Goal: Task Accomplishment & Management: Manage account settings

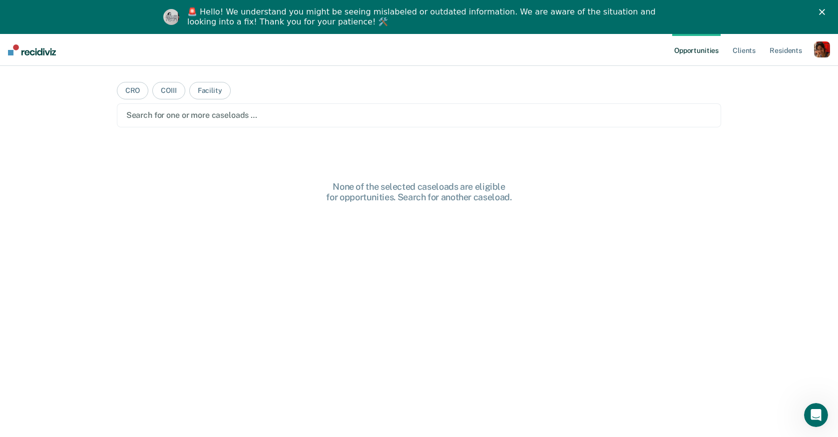
click at [815, 47] on div "button" at bounding box center [822, 49] width 16 height 16
click at [765, 70] on link "Profile" at bounding box center [782, 74] width 80 height 8
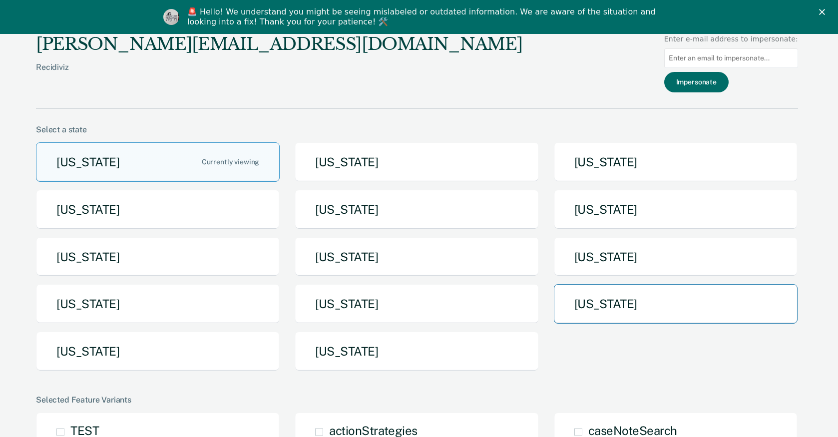
click at [576, 306] on button "[US_STATE]" at bounding box center [676, 303] width 244 height 39
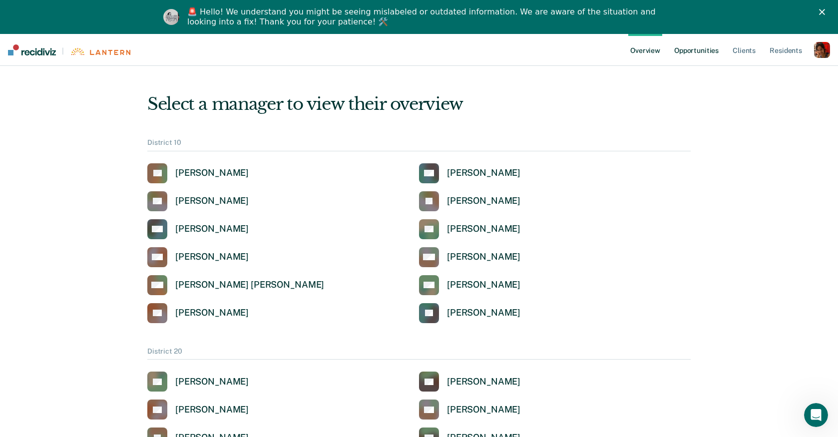
click at [708, 48] on link "Opportunities" at bounding box center [696, 50] width 48 height 32
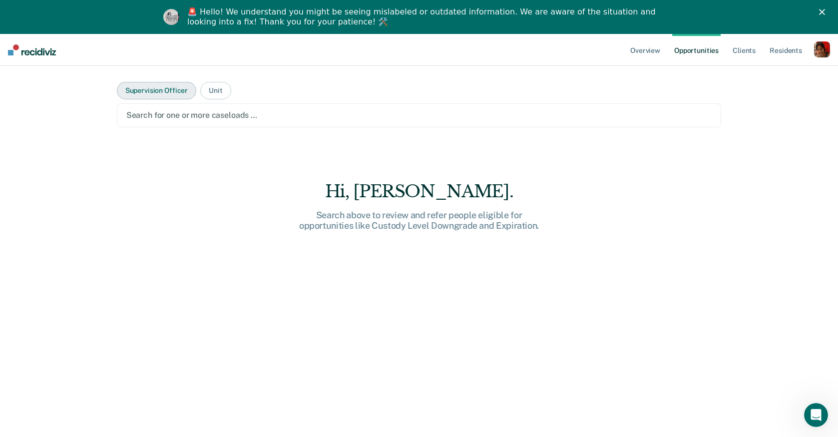
click at [166, 89] on button "Supervision Officer" at bounding box center [156, 90] width 79 height 17
click at [166, 108] on div "Search for one or more supervision officers …" at bounding box center [419, 114] width 588 height 13
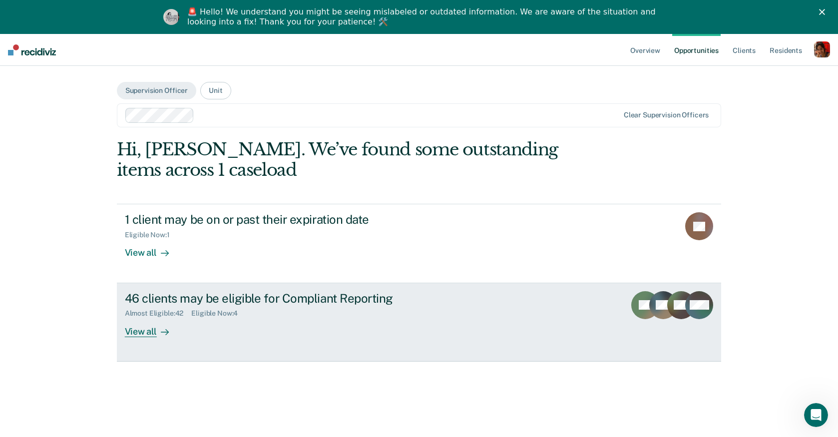
click at [128, 320] on div "View all" at bounding box center [153, 327] width 56 height 19
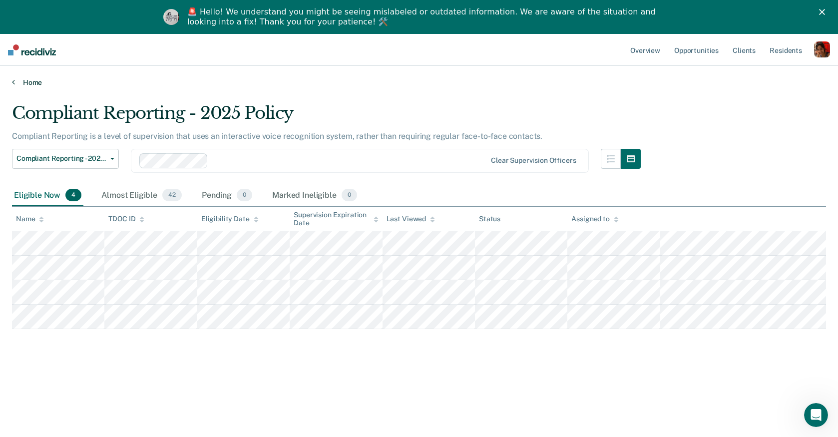
click at [16, 81] on link "Home" at bounding box center [419, 82] width 814 height 9
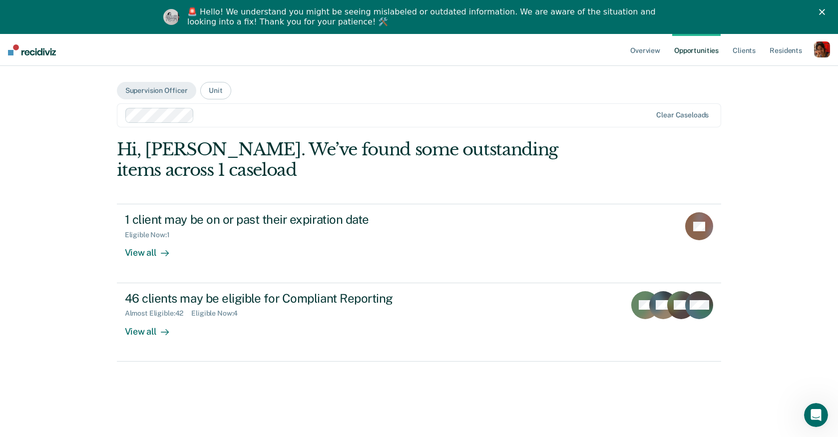
click at [214, 112] on div at bounding box center [424, 114] width 453 height 11
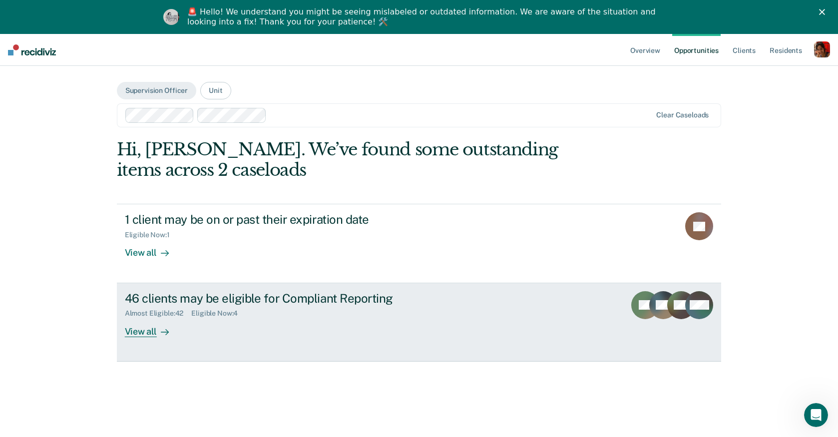
click at [138, 333] on div "View all" at bounding box center [153, 327] width 56 height 19
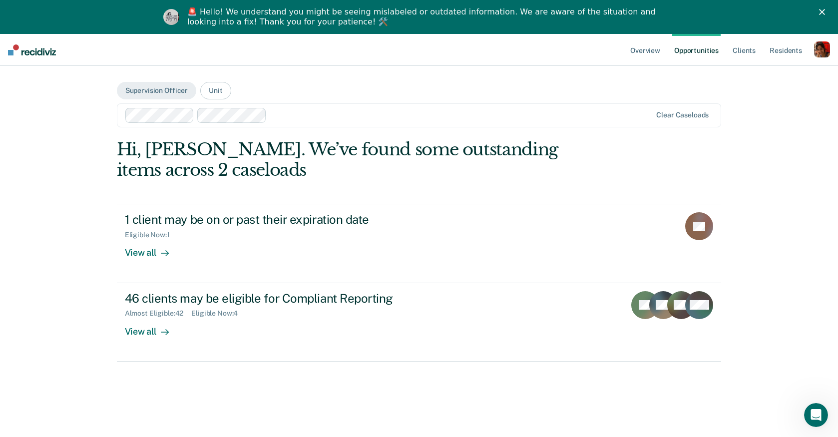
click at [336, 109] on div at bounding box center [461, 114] width 381 height 11
click at [375, 116] on div at bounding box center [503, 114] width 295 height 11
click at [471, 113] on div at bounding box center [541, 114] width 221 height 11
click at [544, 114] on div at bounding box center [585, 114] width 132 height 11
click at [623, 122] on div at bounding box center [388, 115] width 527 height 15
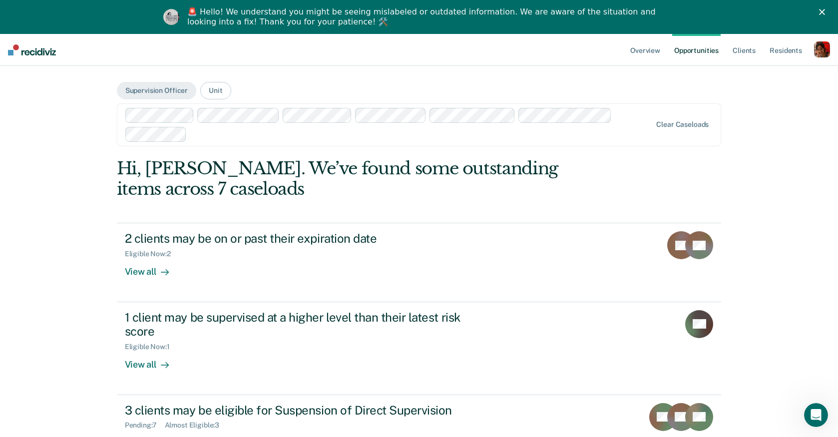
click at [301, 134] on div at bounding box center [421, 133] width 460 height 11
click at [287, 134] on div at bounding box center [457, 133] width 388 height 11
click at [357, 133] on div at bounding box center [498, 133] width 308 height 11
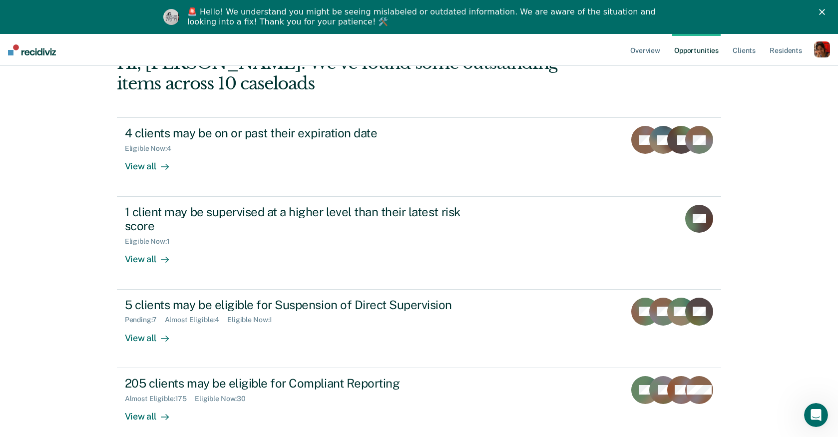
scroll to position [115, 0]
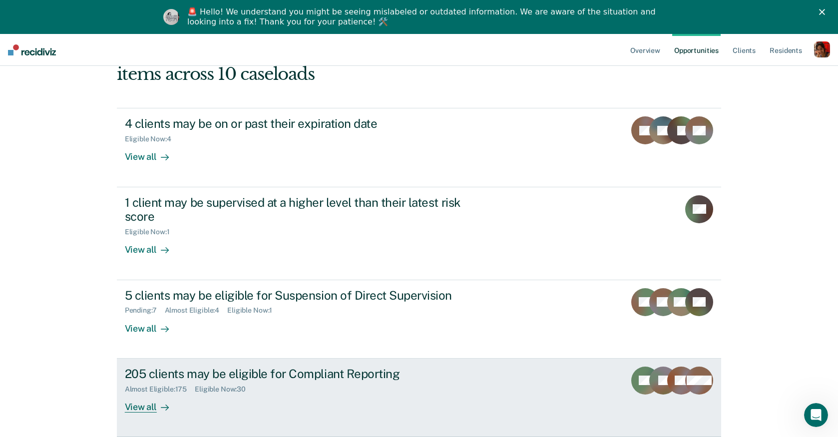
click at [165, 399] on div "View all" at bounding box center [153, 402] width 56 height 19
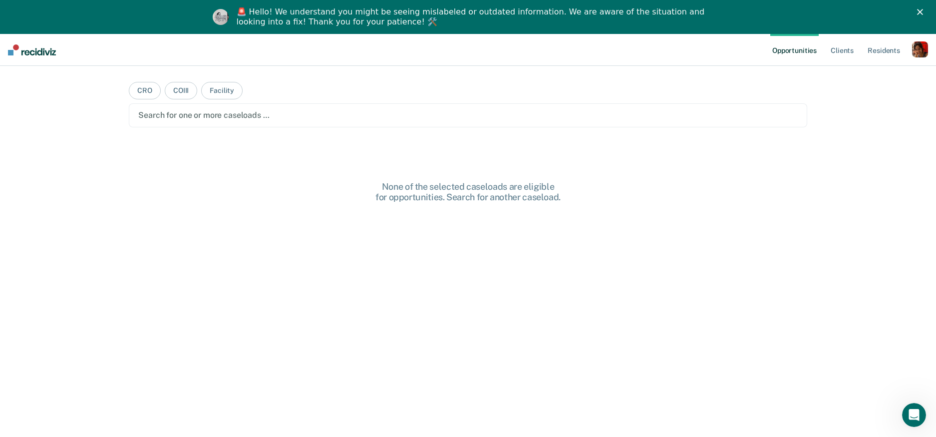
click at [921, 44] on div "button" at bounding box center [920, 49] width 16 height 16
click at [877, 70] on link "Profile" at bounding box center [880, 74] width 80 height 8
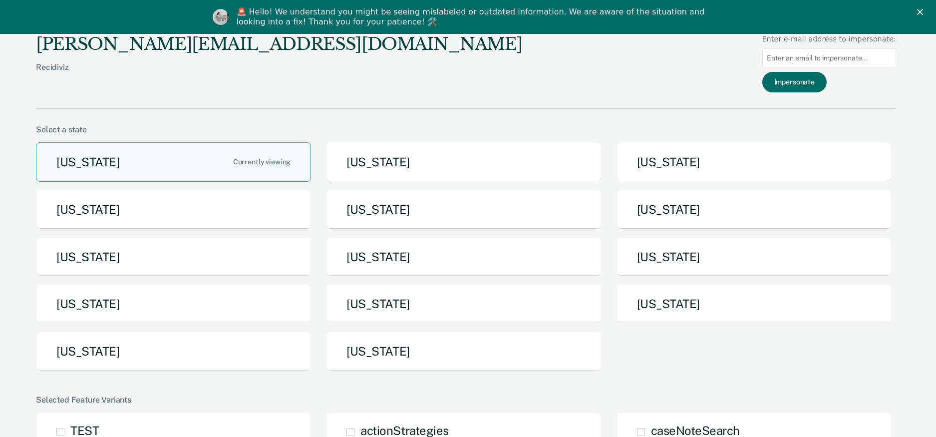
click at [855, 57] on input at bounding box center [830, 57] width 134 height 19
paste input "Brenda.Bradford@tn.gov"
type input "Brenda.Bradford@tn.gov"
click at [821, 80] on button "Impersonate" at bounding box center [795, 82] width 64 height 20
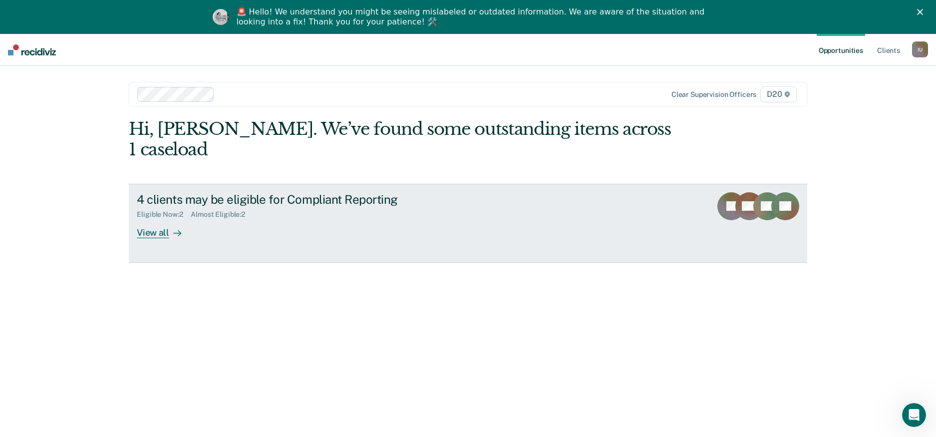
click at [163, 219] on div "View all" at bounding box center [165, 228] width 56 height 19
